Goal: Task Accomplishment & Management: Manage account settings

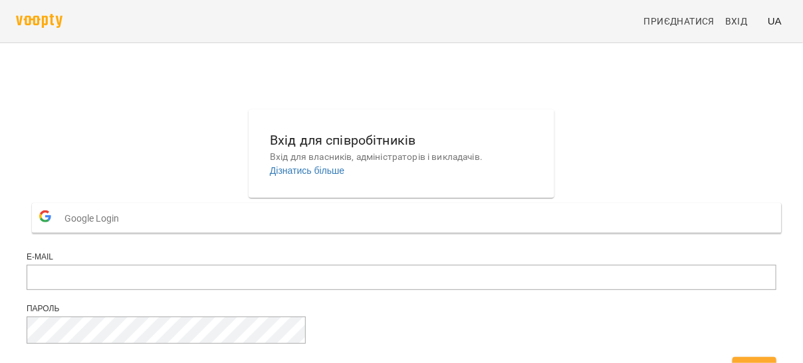
scroll to position [88, 0]
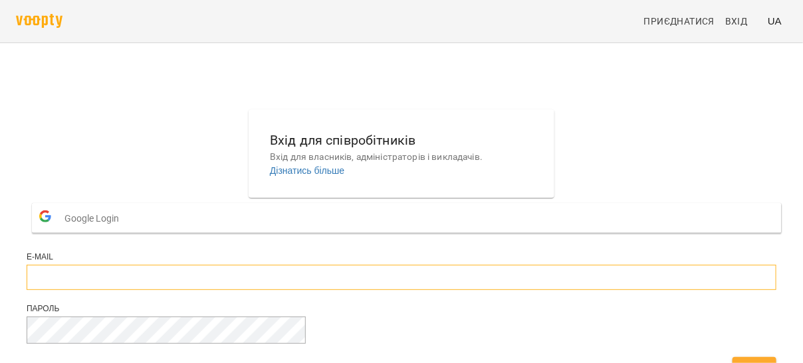
click at [390, 265] on input "email" at bounding box center [402, 277] width 750 height 25
type input "**********"
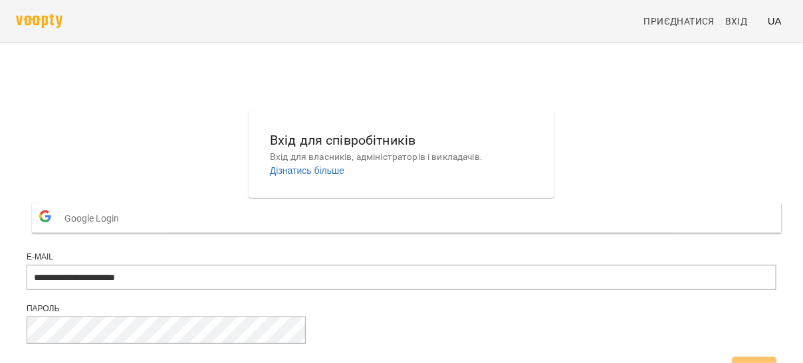
click at [732, 357] on button "Вхід" at bounding box center [754, 369] width 44 height 24
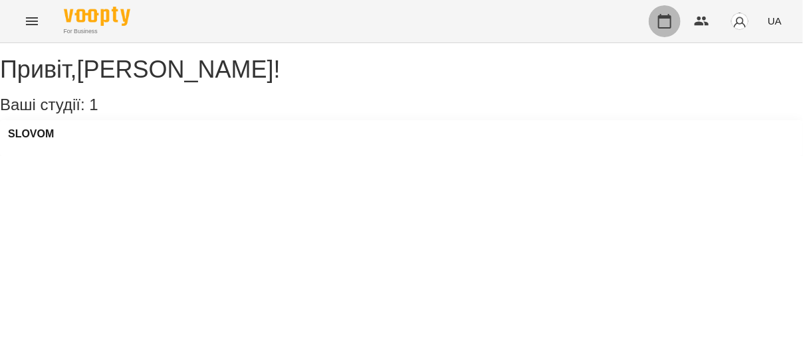
click at [660, 23] on icon "button" at bounding box center [664, 21] width 13 height 15
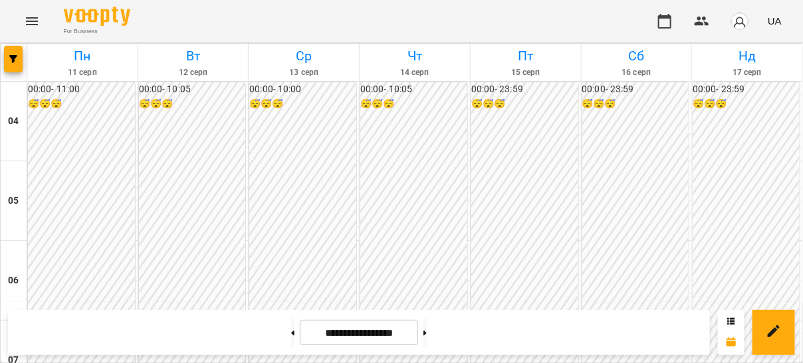
scroll to position [512, 0]
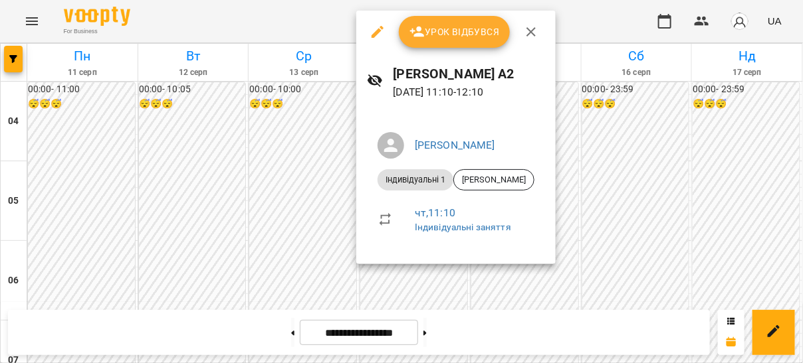
click at [459, 45] on button "Урок відбувся" at bounding box center [455, 32] width 112 height 32
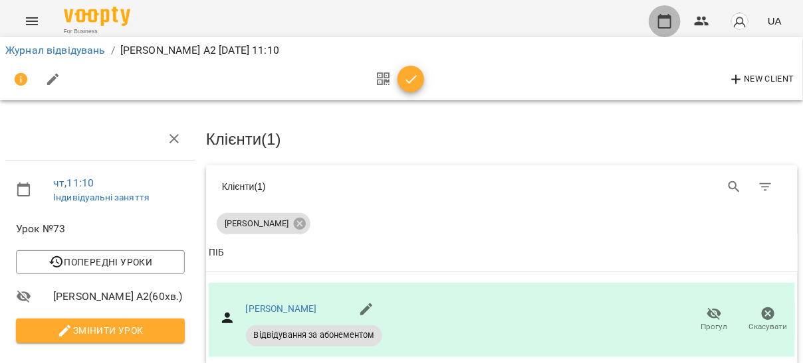
click at [669, 16] on icon "button" at bounding box center [664, 21] width 13 height 15
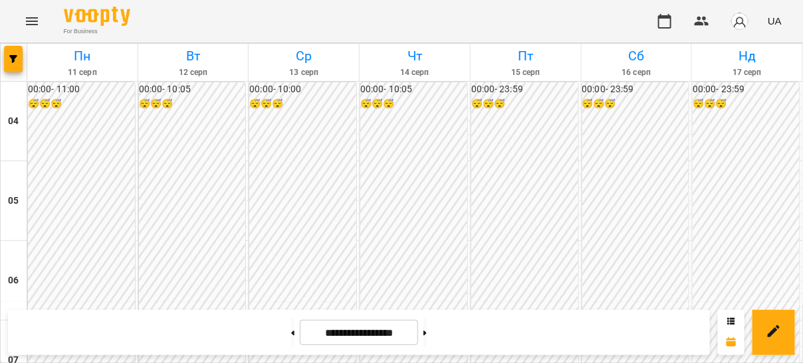
scroll to position [587, 0]
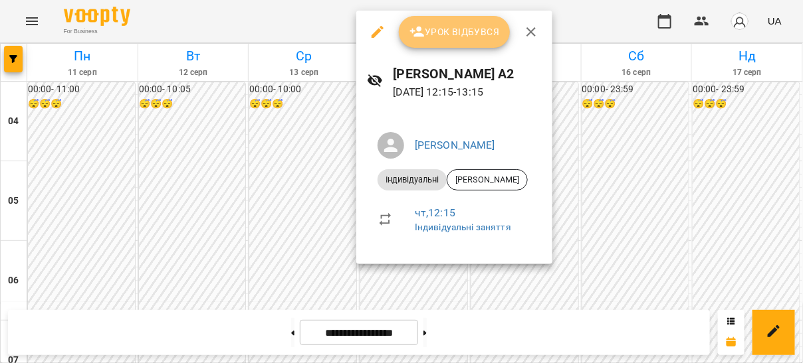
click at [465, 41] on button "Урок відбувся" at bounding box center [455, 32] width 112 height 32
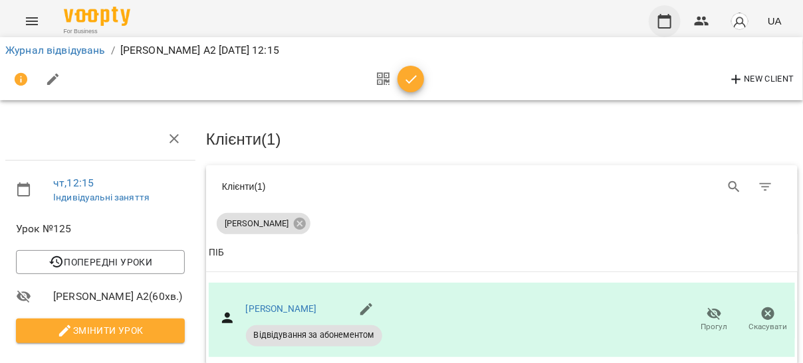
click at [668, 20] on icon "button" at bounding box center [664, 21] width 16 height 16
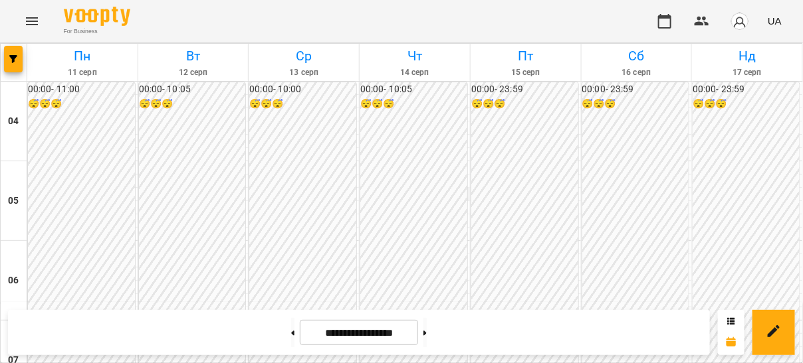
scroll to position [672, 0]
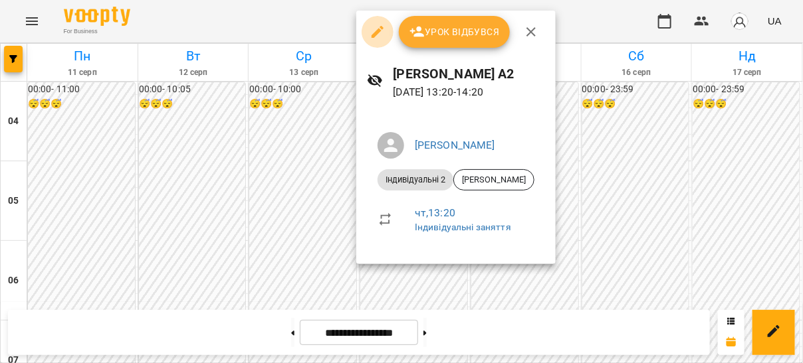
click at [382, 36] on icon "button" at bounding box center [377, 32] width 16 height 16
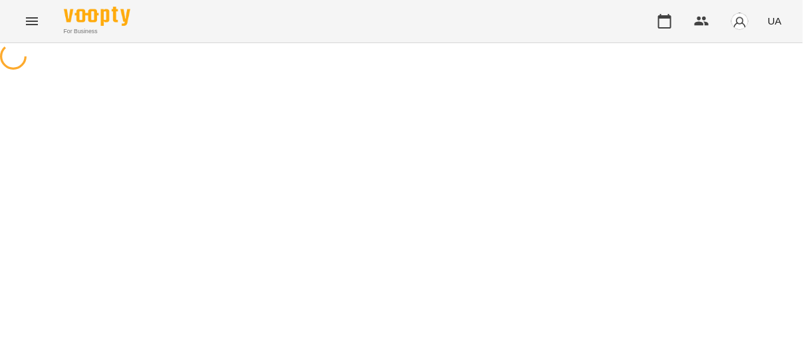
select select "**********"
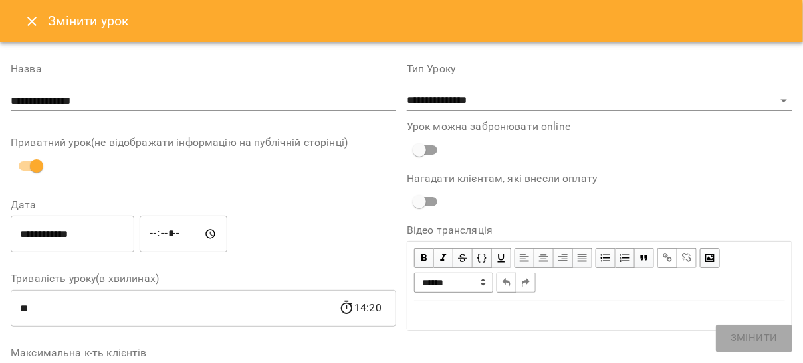
scroll to position [56, 0]
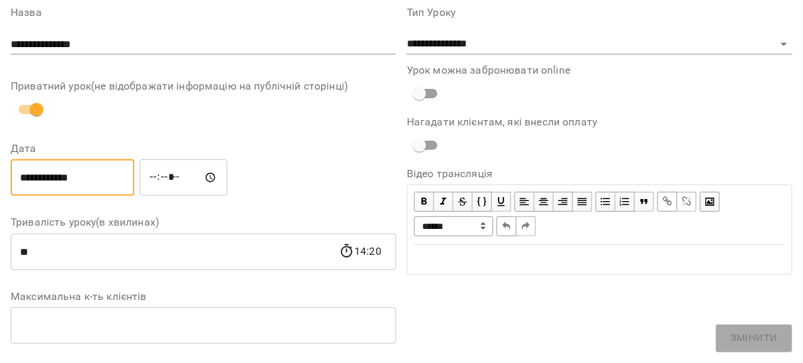
click at [33, 178] on input "**********" at bounding box center [73, 177] width 124 height 37
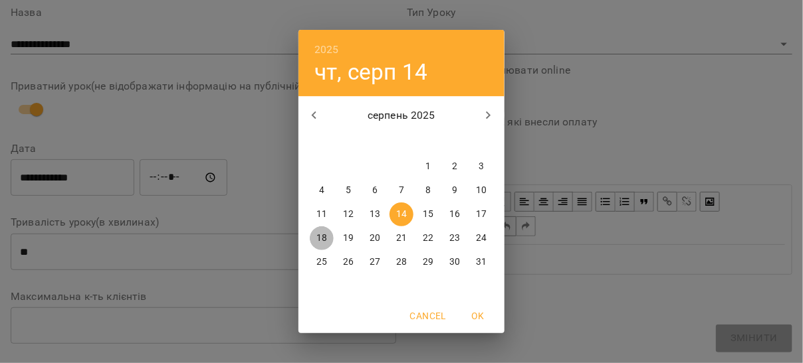
click at [325, 237] on p "18" at bounding box center [321, 238] width 11 height 13
type input "**********"
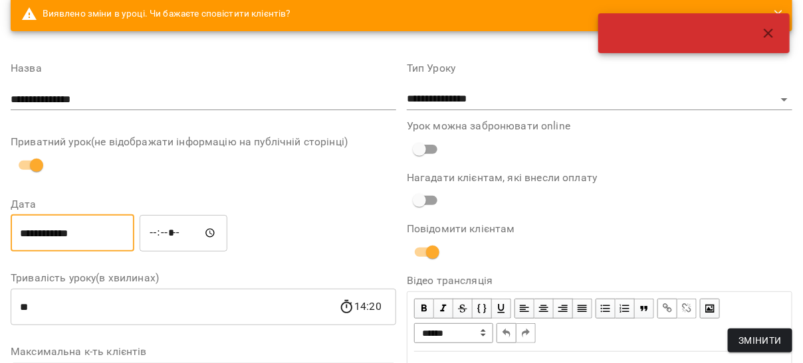
scroll to position [112, 0]
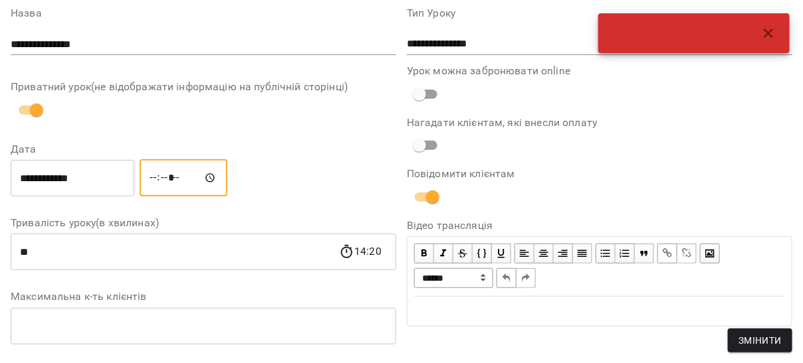
click at [164, 173] on input "*****" at bounding box center [184, 177] width 88 height 37
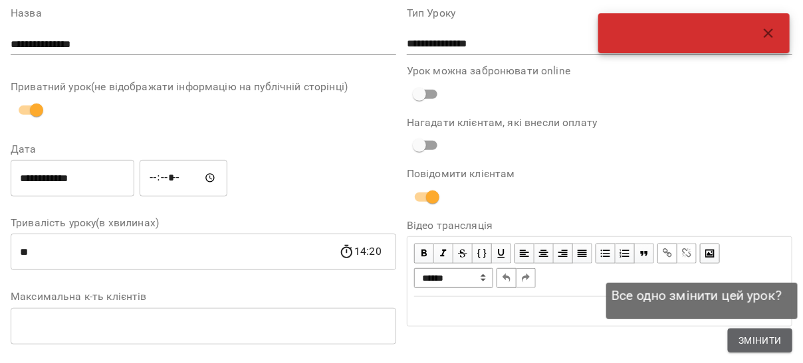
click at [763, 343] on span "Змінити" at bounding box center [759, 341] width 43 height 16
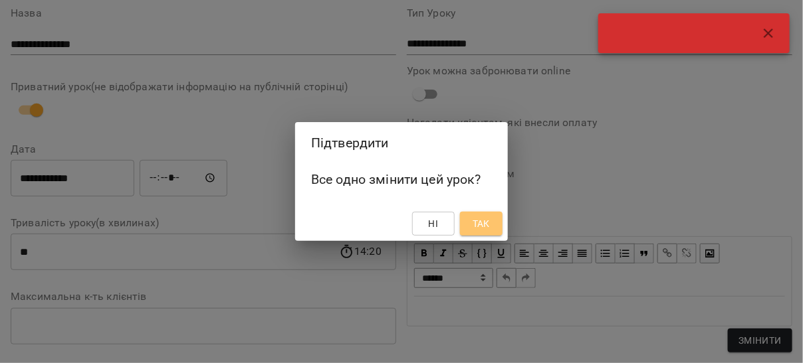
click at [476, 229] on span "Так" at bounding box center [480, 224] width 17 height 16
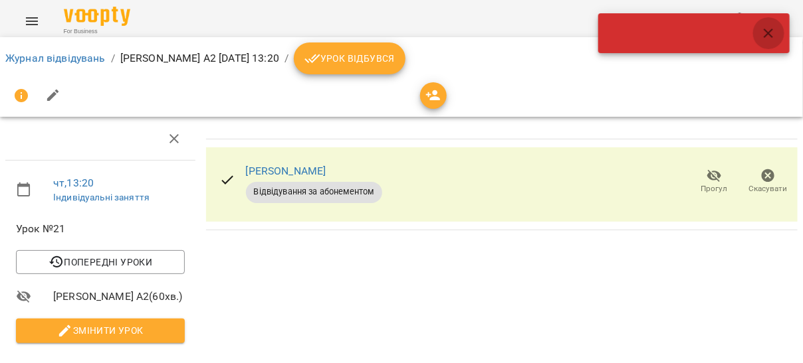
click at [775, 30] on icon "button" at bounding box center [768, 33] width 16 height 16
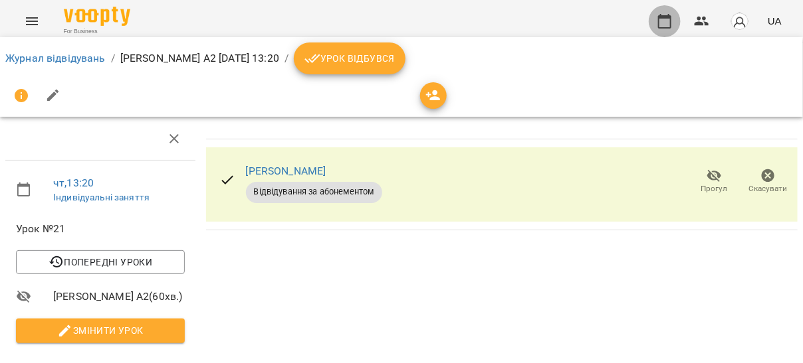
click at [670, 21] on icon "button" at bounding box center [664, 21] width 16 height 16
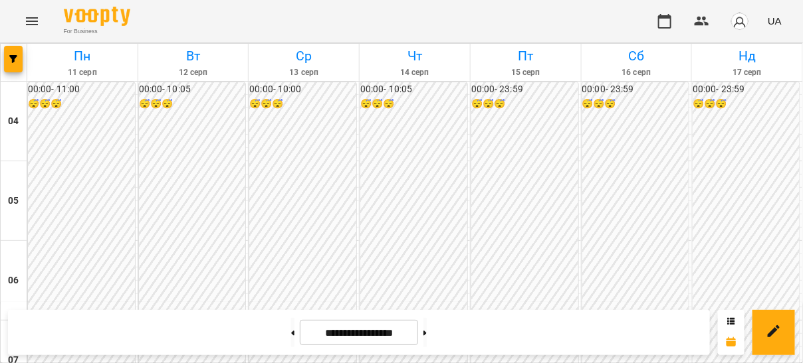
scroll to position [525, 0]
click at [478, 15] on div "For Business UA" at bounding box center [401, 21] width 803 height 43
